Goal: Task Accomplishment & Management: Use online tool/utility

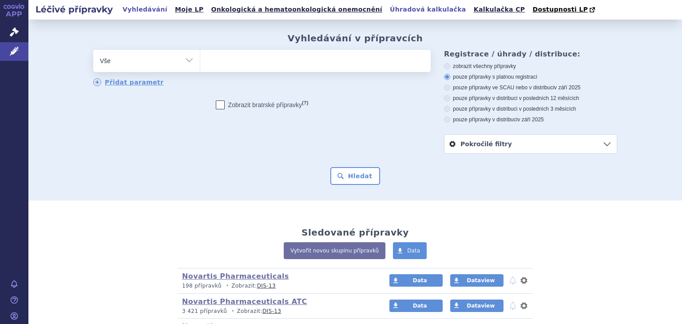
click at [388, 10] on link "Úhradová kalkulačka" at bounding box center [428, 10] width 82 height 12
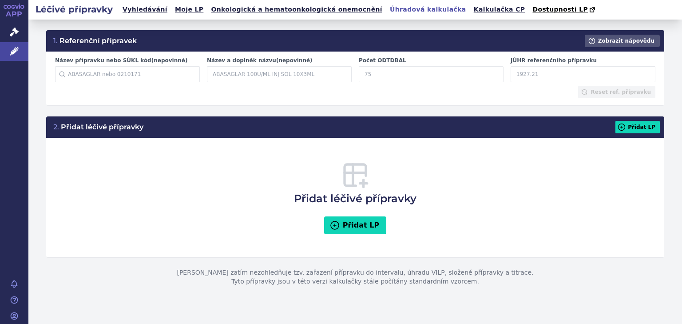
click at [563, 75] on input "JÚHR referenčního přípravku" at bounding box center [583, 74] width 145 height 16
click at [128, 78] on input "Název přípravku nebo SÚKL kód (nepovinné)" at bounding box center [127, 74] width 145 height 16
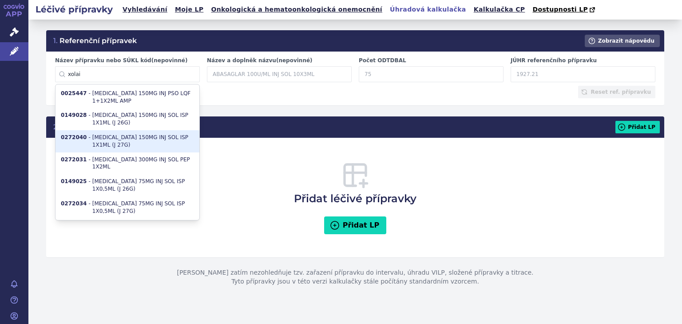
type input "0272040"
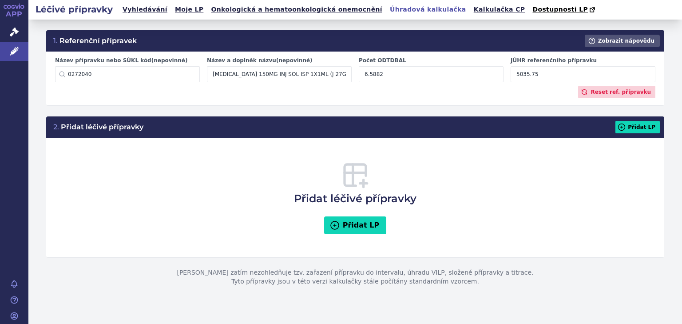
type input "XOLAIR 150MG INJ SOL ISP 1X1ML (J 27G)"
type input "6.5882"
type input "5035.75"
click at [175, 78] on input "0272040" at bounding box center [127, 74] width 145 height 16
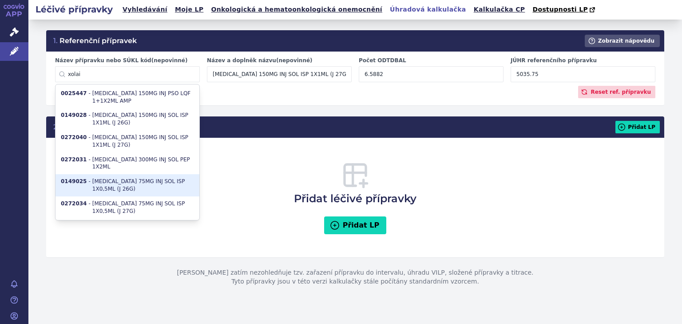
type input "0272034"
type input "XOLAIR 75MG INJ SOL ISP 1X0,5ML (J 27G)"
type input "3.2941"
type input "2517.87"
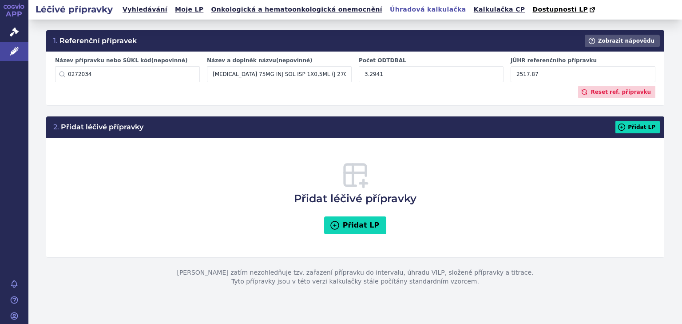
click at [393, 98] on div "Reset ref. přípravku" at bounding box center [355, 92] width 600 height 12
click at [96, 70] on input "0272034" at bounding box center [127, 74] width 145 height 16
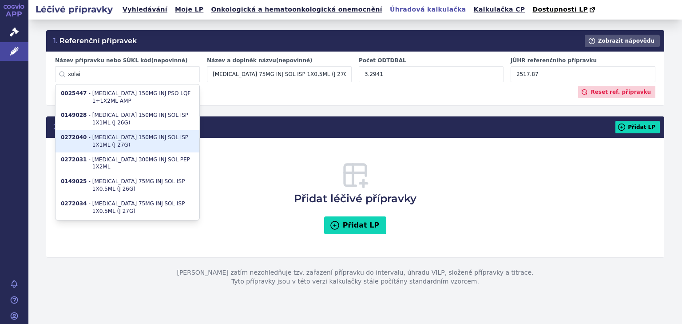
type input "0272040"
type input "XOLAIR 150MG INJ SOL ISP 1X1ML (J 27G)"
type input "6.5882"
type input "5035.75"
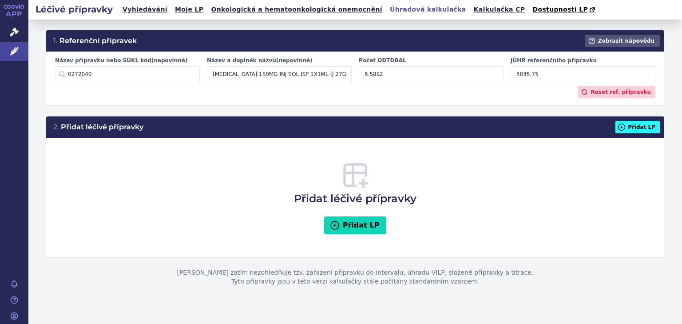
click at [624, 127] on icon at bounding box center [622, 126] width 7 height 7
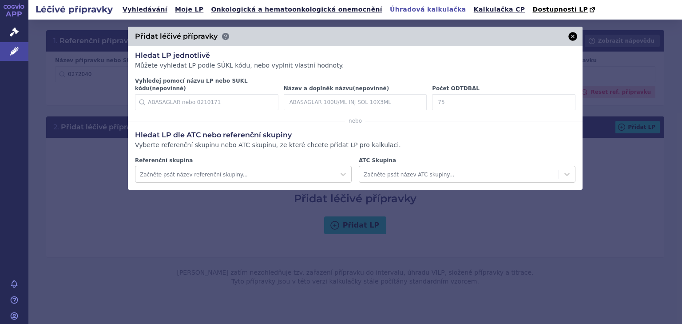
click at [576, 37] on icon at bounding box center [572, 36] width 9 height 9
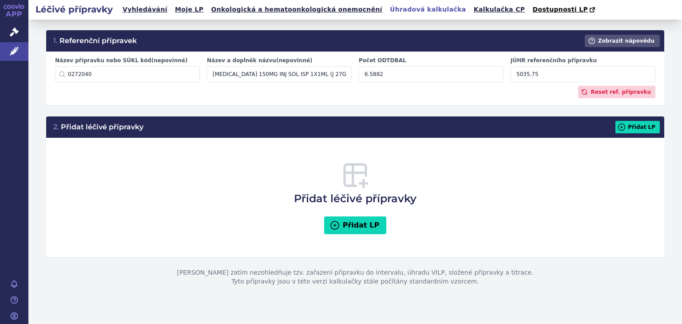
click at [245, 107] on div "2. Přidat léčivé přípravky Přidat LP Přidat léčivé přípravky Přidat LP Tato kal…" at bounding box center [355, 201] width 654 height 191
click at [178, 77] on input "0272040" at bounding box center [127, 74] width 145 height 16
click at [166, 73] on input "0272040" at bounding box center [127, 74] width 145 height 16
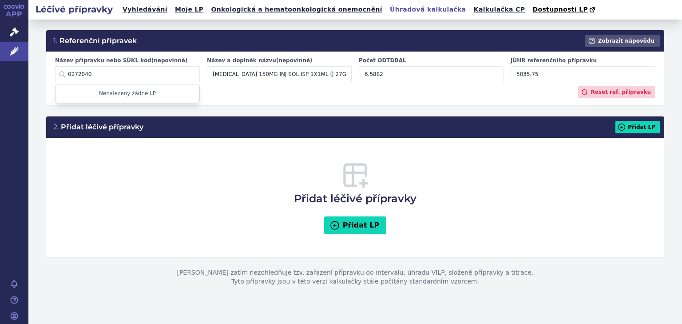
click at [166, 73] on input "0272040" at bounding box center [127, 74] width 145 height 16
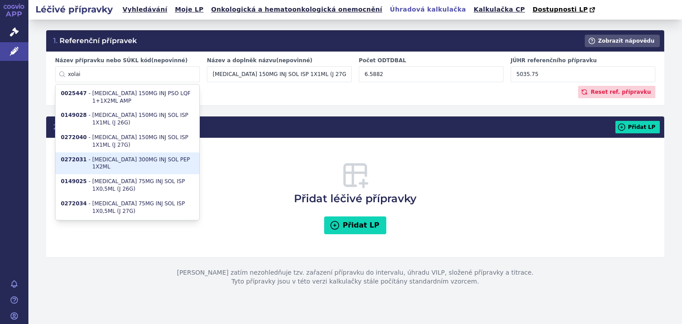
type input "0272031"
type input "XOLAIR 300MG INJ SOL PEP 1X2ML"
type input "13.1764"
type input "10071.49"
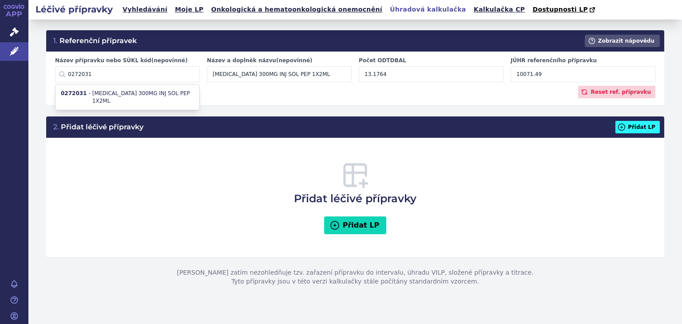
click at [631, 123] on button "Přidat LP" at bounding box center [637, 127] width 44 height 12
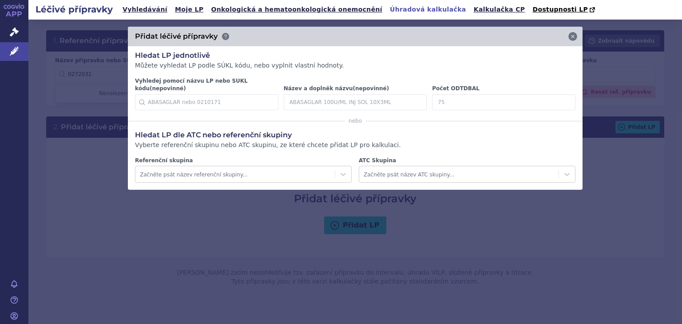
click at [230, 98] on input "Vyhledej pomocí názvu LP nebo SUKL kódu (nepovinné)" at bounding box center [206, 102] width 143 height 16
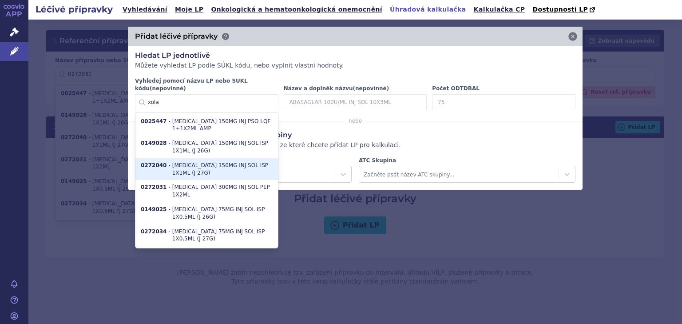
type input "0272040"
type input "XOLAIR"
type input "6.5882"
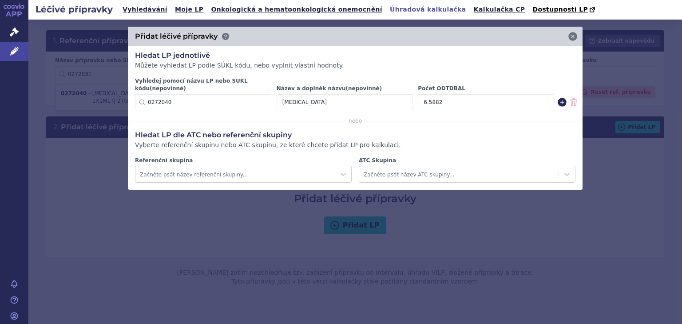
click at [559, 98] on icon at bounding box center [562, 102] width 9 height 9
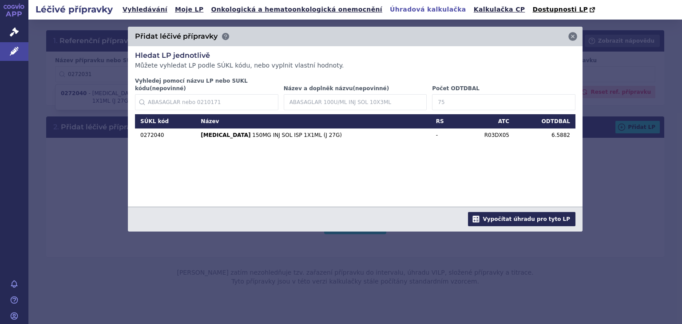
click at [547, 215] on button "Vypočítat úhradu pro tyto LP" at bounding box center [521, 219] width 107 height 14
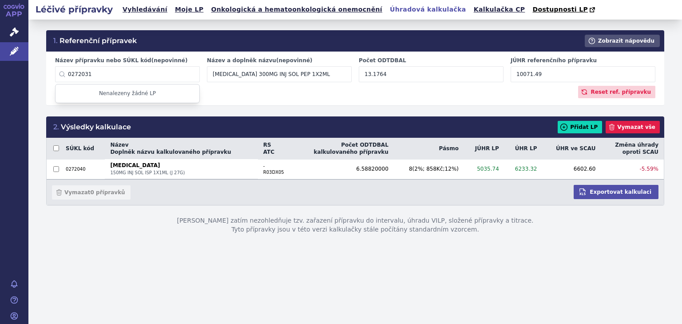
click at [480, 283] on div "1. Referenční přípravek Zobrazit nápovědu Název přípravku nebo SÚKL kód (nepovi…" at bounding box center [355, 172] width 654 height 304
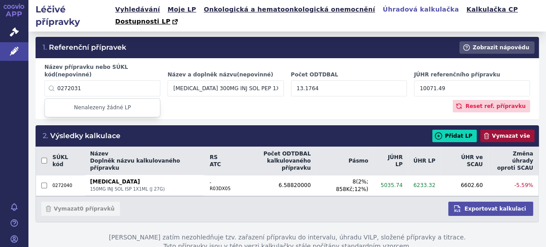
click at [499, 130] on button "Vymazat vše" at bounding box center [507, 136] width 54 height 12
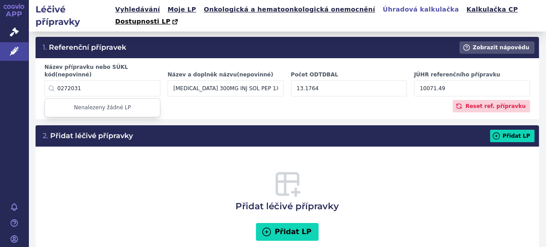
click at [87, 80] on input "0272031" at bounding box center [102, 88] width 116 height 16
click at [88, 80] on input "0272031" at bounding box center [102, 88] width 116 height 16
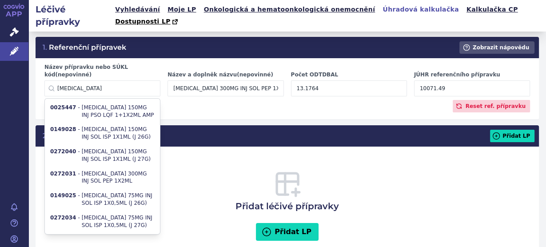
click at [135, 80] on input "xolair" at bounding box center [102, 88] width 116 height 16
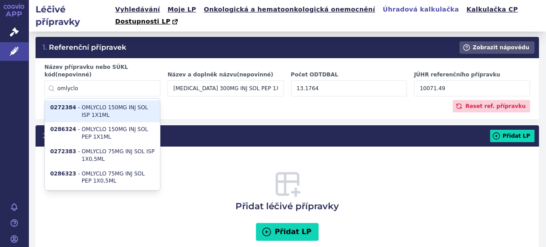
click at [121, 100] on li "0272384 - OMLYCLO 150MG INJ SOL ISP 1X1ML" at bounding box center [102, 111] width 115 height 22
type input "0272384"
type input "OMLYCLO 150MG INJ SOL ISP 1X1ML"
type input "6.5882"
type input "3525.03"
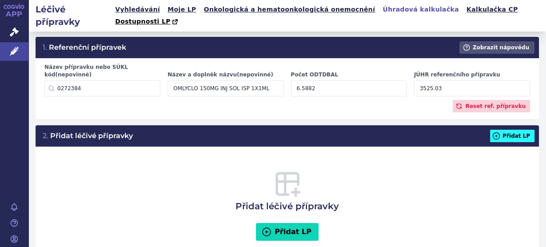
click at [515, 130] on button "Přidat LP" at bounding box center [512, 136] width 44 height 12
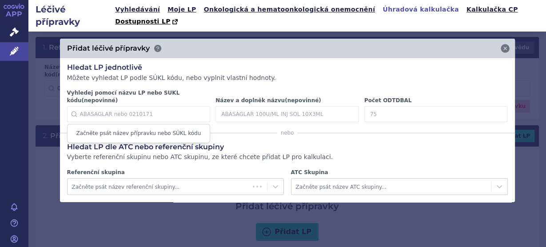
click at [178, 106] on input "Vyhledej pomocí názvu LP nebo SUKL kódu (nepovinné)" at bounding box center [138, 114] width 143 height 16
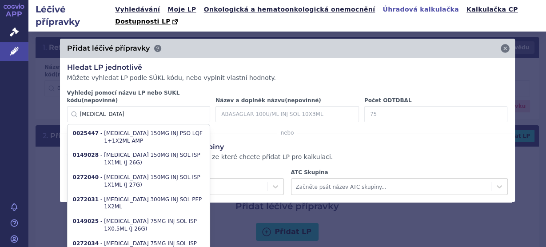
click at [126, 106] on input "xolair" at bounding box center [138, 114] width 143 height 16
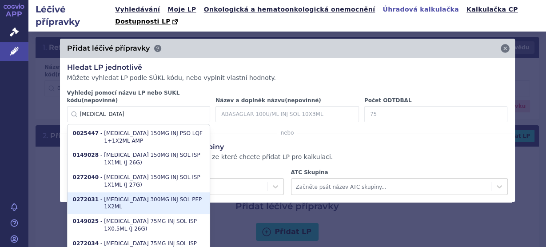
click at [150, 192] on li "0272031 - XOLAIR 300MG INJ SOL PEP 1X2ML" at bounding box center [138, 203] width 143 height 22
type input "0272031"
type input "XOLAIR"
type input "13.1764"
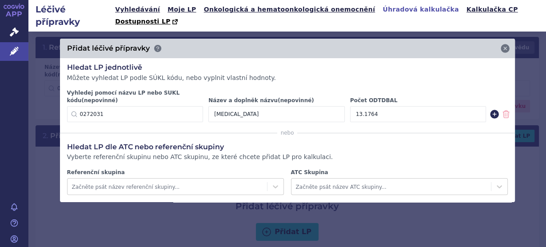
click at [491, 110] on icon at bounding box center [494, 114] width 9 height 9
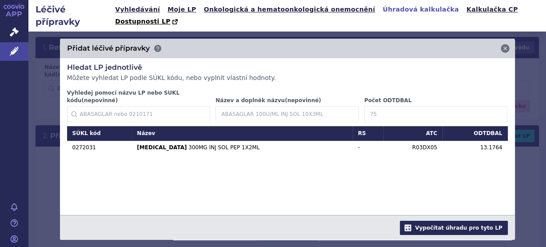
click at [477, 221] on button "Vypočítat úhradu pro tyto LP" at bounding box center [453, 228] width 107 height 14
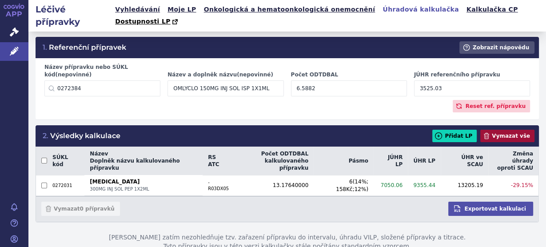
click at [511, 130] on button "Vymazat vše" at bounding box center [507, 136] width 54 height 12
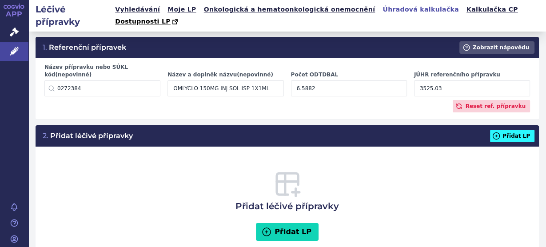
click at [522, 130] on button "Přidat LP" at bounding box center [512, 136] width 44 height 12
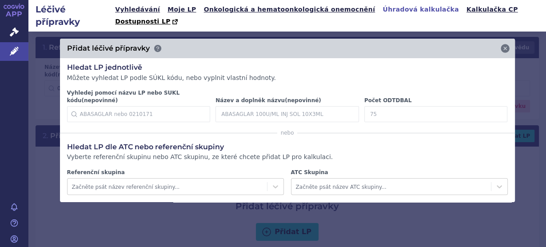
click at [107, 106] on input "Vyhledej pomocí názvu LP nebo SUKL kódu (nepovinné)" at bounding box center [138, 114] width 143 height 16
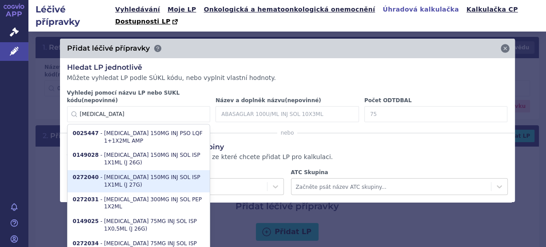
click at [105, 170] on li "0272040 - XOLAIR 150MG INJ SOL ISP 1X1ML (J 27G)" at bounding box center [138, 181] width 143 height 22
type input "0272040"
type input "XOLAIR"
type input "6.5882"
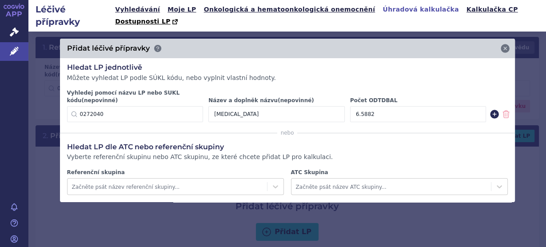
click at [494, 110] on icon at bounding box center [494, 114] width 9 height 9
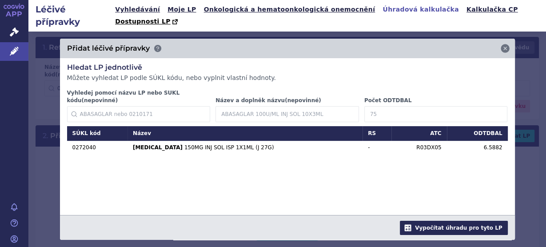
click at [475, 221] on button "Vypočítat úhradu pro tyto LP" at bounding box center [453, 228] width 107 height 14
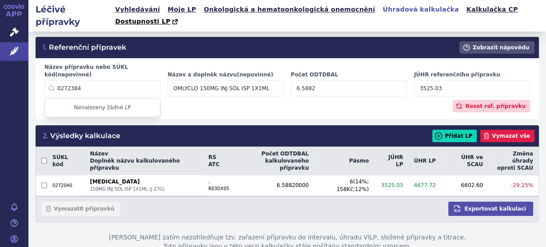
click at [113, 80] on input "0272384" at bounding box center [102, 88] width 116 height 16
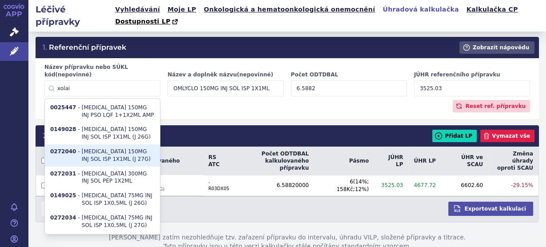
click at [116, 144] on li "0272040 - XOLAIR 150MG INJ SOL ISP 1X1ML (J 27G)" at bounding box center [102, 155] width 115 height 22
type input "0272040"
type input "XOLAIR 150MG INJ SOL ISP 1X1ML (J 27G)"
type input "5035.75"
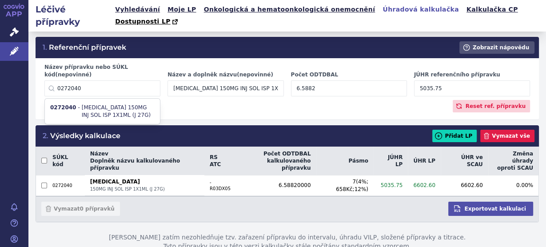
click at [74, 80] on input "0272040" at bounding box center [102, 88] width 116 height 16
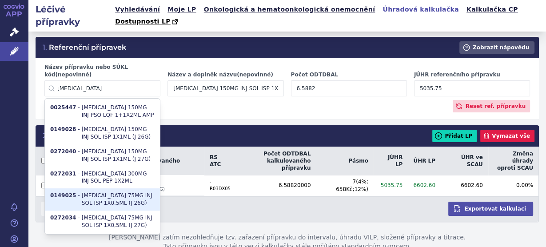
click at [79, 188] on li "0149025 - XOLAIR 75MG INJ SOL ISP 1X0,5ML (J 26G)" at bounding box center [102, 199] width 115 height 22
type input "0149025"
type input "XOLAIR 75MG INJ SOL ISP 1X0,5ML (J 26G)"
type input "3.2941"
type input "2517.87"
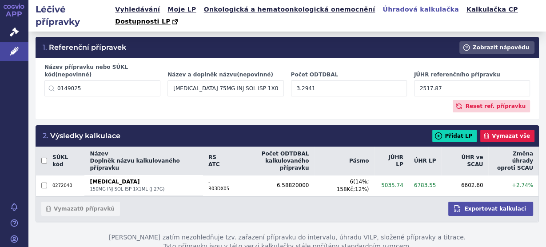
click at [154, 80] on input "0149025" at bounding box center [102, 88] width 116 height 16
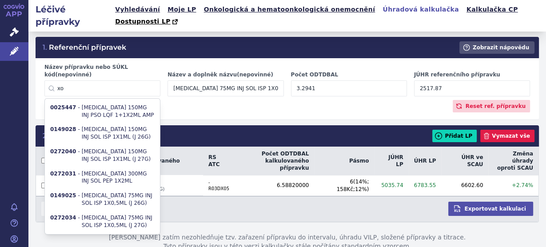
type input "x"
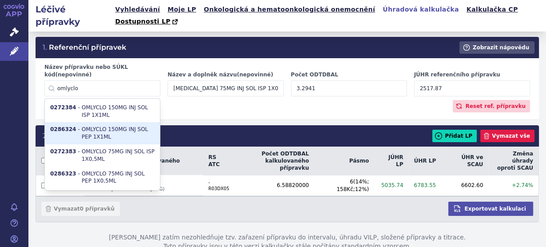
click at [130, 122] on li "0286324 - OMLYCLO 150MG INJ SOL PEP 1X1ML" at bounding box center [102, 133] width 115 height 22
type input "0286324"
type input "OMLYCLO 150MG INJ SOL PEP 1X1ML"
type input "6.5882"
type input "3525.03"
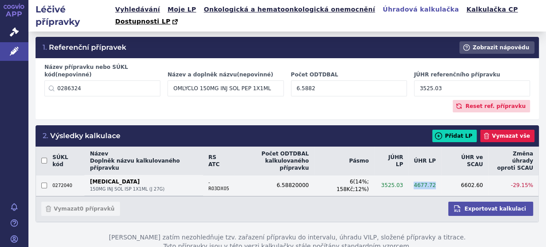
drag, startPoint x: 435, startPoint y: 159, endPoint x: 417, endPoint y: 161, distance: 18.3
click at [417, 175] on td "4677.72" at bounding box center [424, 185] width 33 height 20
click at [432, 175] on td "4677.72" at bounding box center [424, 185] width 33 height 20
drag, startPoint x: 434, startPoint y: 160, endPoint x: 411, endPoint y: 159, distance: 23.1
click at [411, 175] on td "4677.72" at bounding box center [424, 185] width 33 height 20
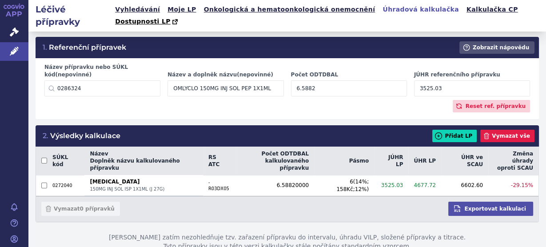
click at [413, 196] on div "Vymazat 0 přípravků Exportovat kalkulaci" at bounding box center [287, 209] width 502 height 26
click at [100, 80] on input "0286324" at bounding box center [102, 88] width 116 height 16
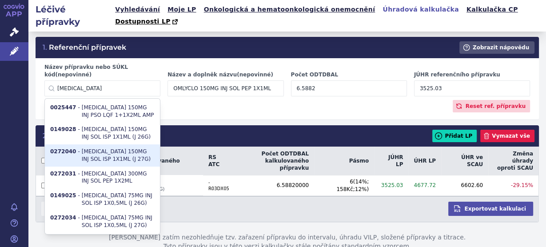
click at [111, 144] on li "0272040 - XOLAIR 150MG INJ SOL ISP 1X1ML (J 27G)" at bounding box center [102, 155] width 115 height 22
type input "0272040"
type input "XOLAIR 150MG INJ SOL ISP 1X1ML (J 27G)"
type input "5035.75"
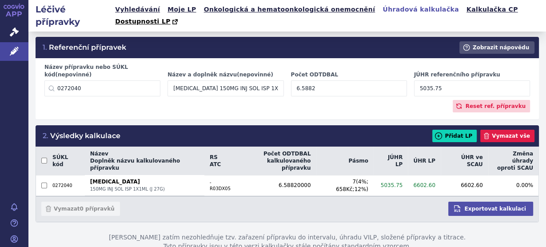
click at [108, 80] on input "0272040" at bounding box center [102, 88] width 116 height 16
click at [319, 80] on input "6.5882" at bounding box center [349, 88] width 116 height 16
click at [340, 100] on div "Reset ref. přípravku" at bounding box center [286, 106] width 485 height 12
click at [131, 80] on input "0272040" at bounding box center [102, 88] width 116 height 16
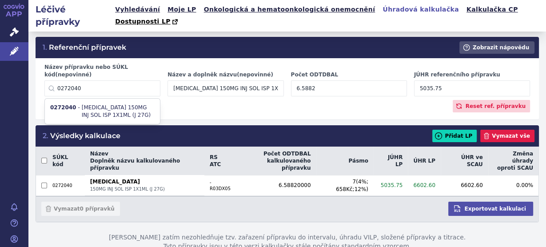
click at [131, 80] on input "0272040" at bounding box center [102, 88] width 116 height 16
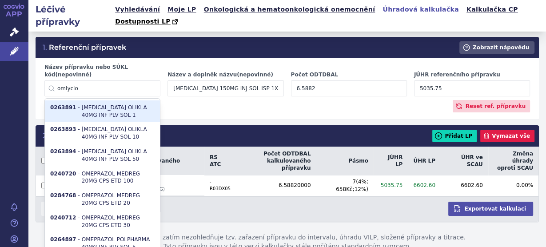
type input "0263891"
type input "OMEPRAZOLE OLIKLA 40MG INF PLV SOL 1"
type input "1"
type input "30"
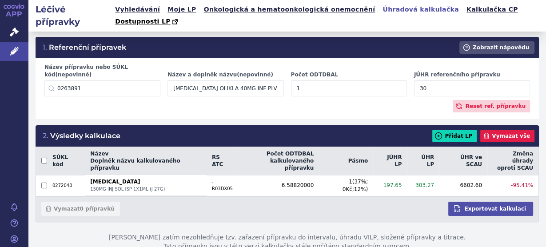
click at [149, 80] on input "0263891" at bounding box center [102, 88] width 116 height 16
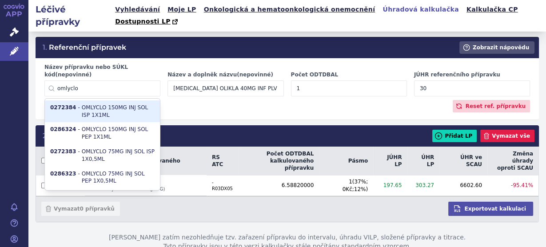
type input "0272384"
type input "OMLYCLO 150MG INJ SOL ISP 1X1ML"
type input "6.5882"
type input "3525.03"
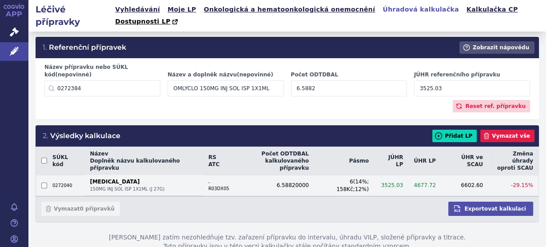
click at [192, 178] on strong "XOLAIR" at bounding box center [143, 181] width 107 height 7
click at [192, 186] on span "150MG INJ SOL ISP 1X1ML (J 27G)" at bounding box center [143, 189] width 107 height 6
click at [102, 178] on strong "XOLAIR" at bounding box center [143, 181] width 107 height 7
